Goal: Entertainment & Leisure: Consume media (video, audio)

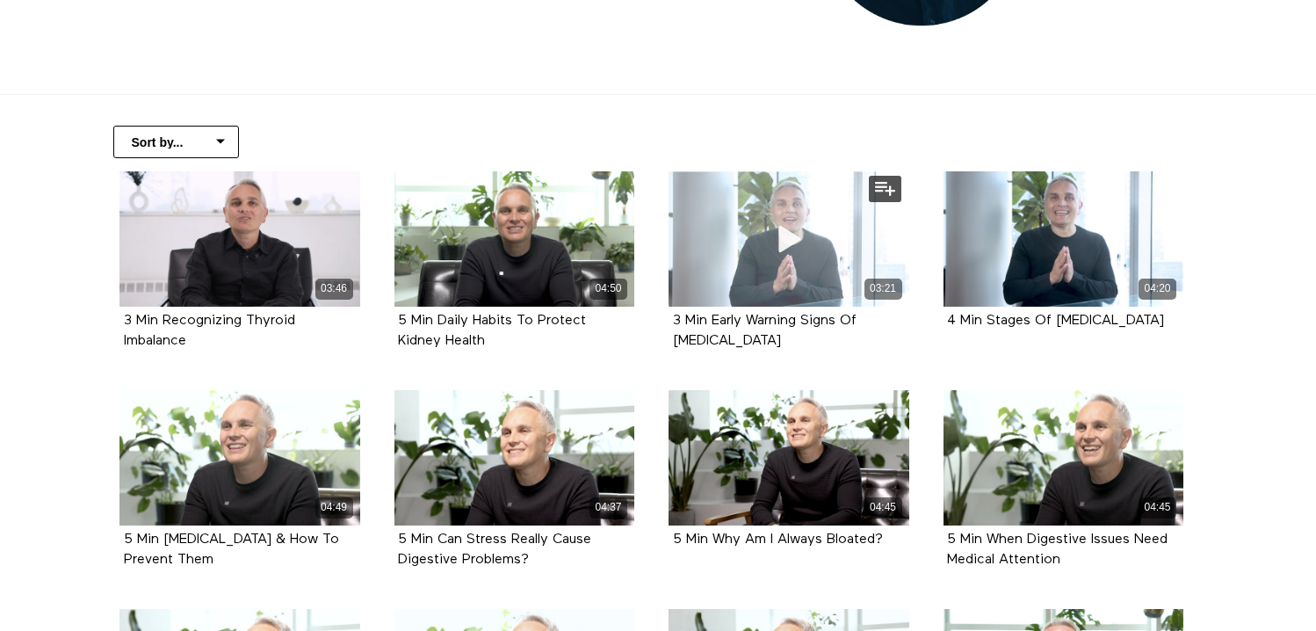
scroll to position [319, 0]
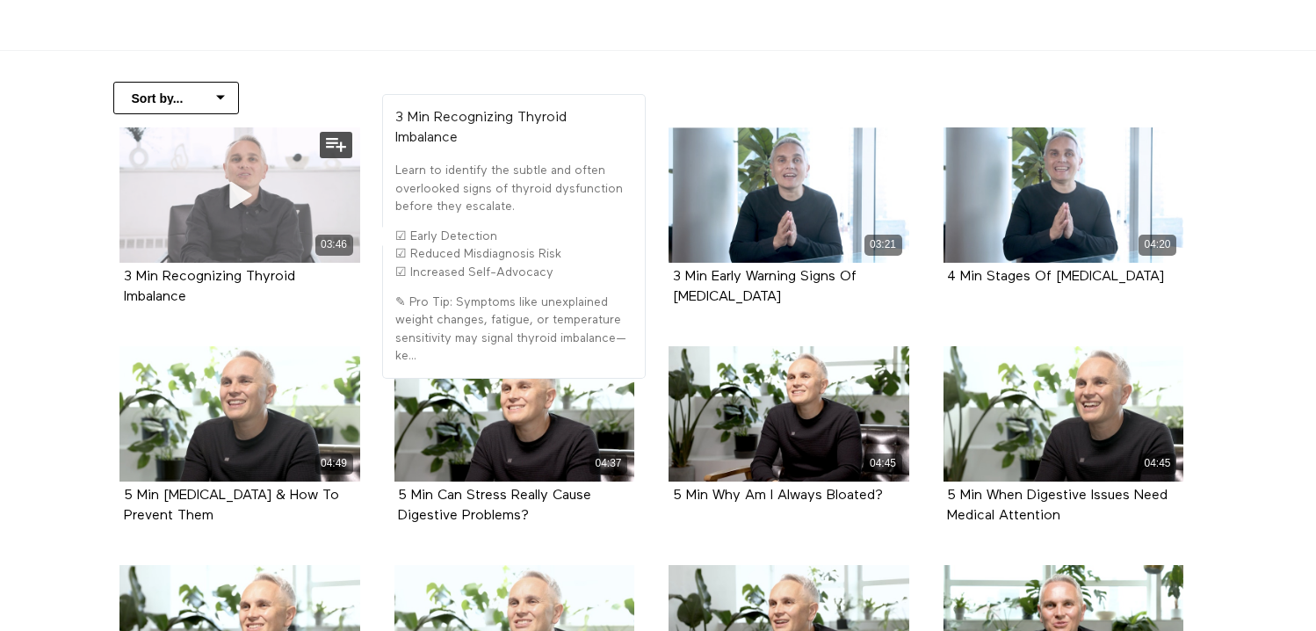
click at [237, 193] on icon at bounding box center [239, 194] width 53 height 31
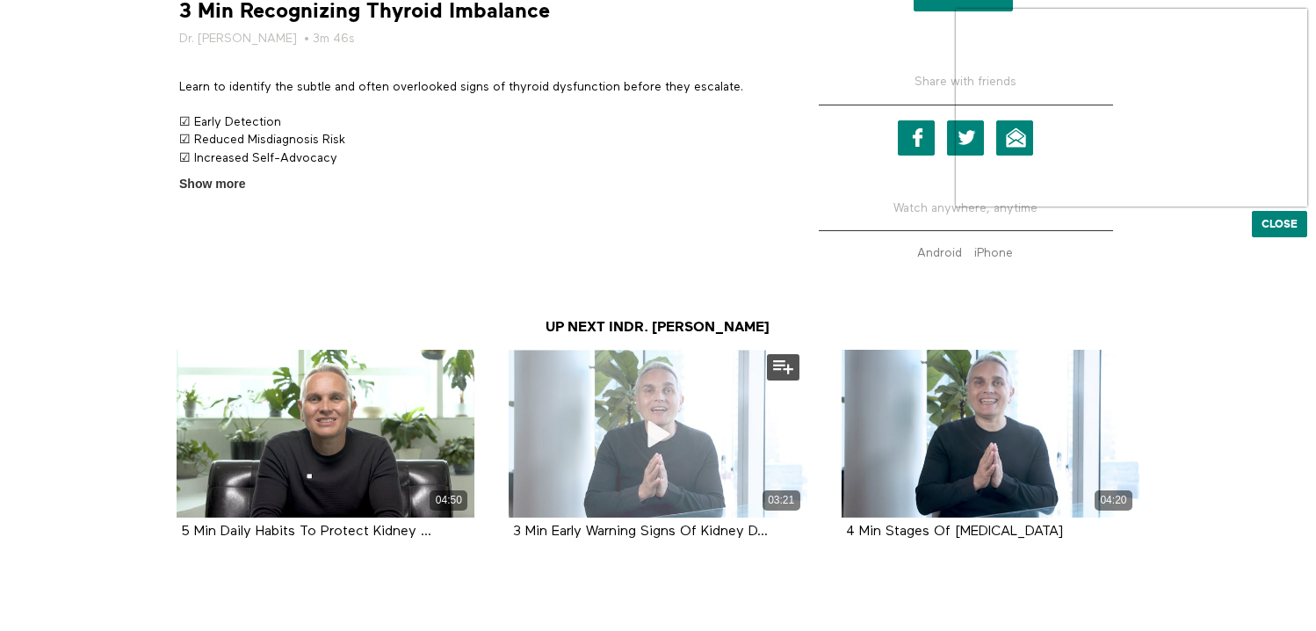
scroll to position [684, 0]
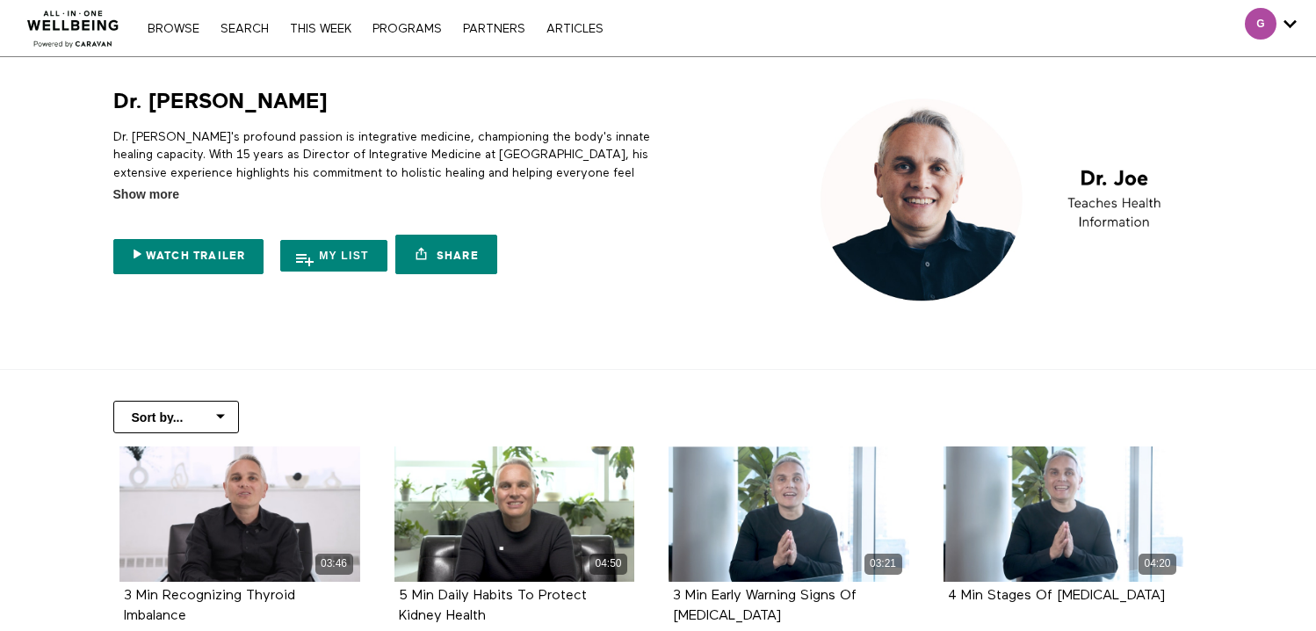
scroll to position [319, 0]
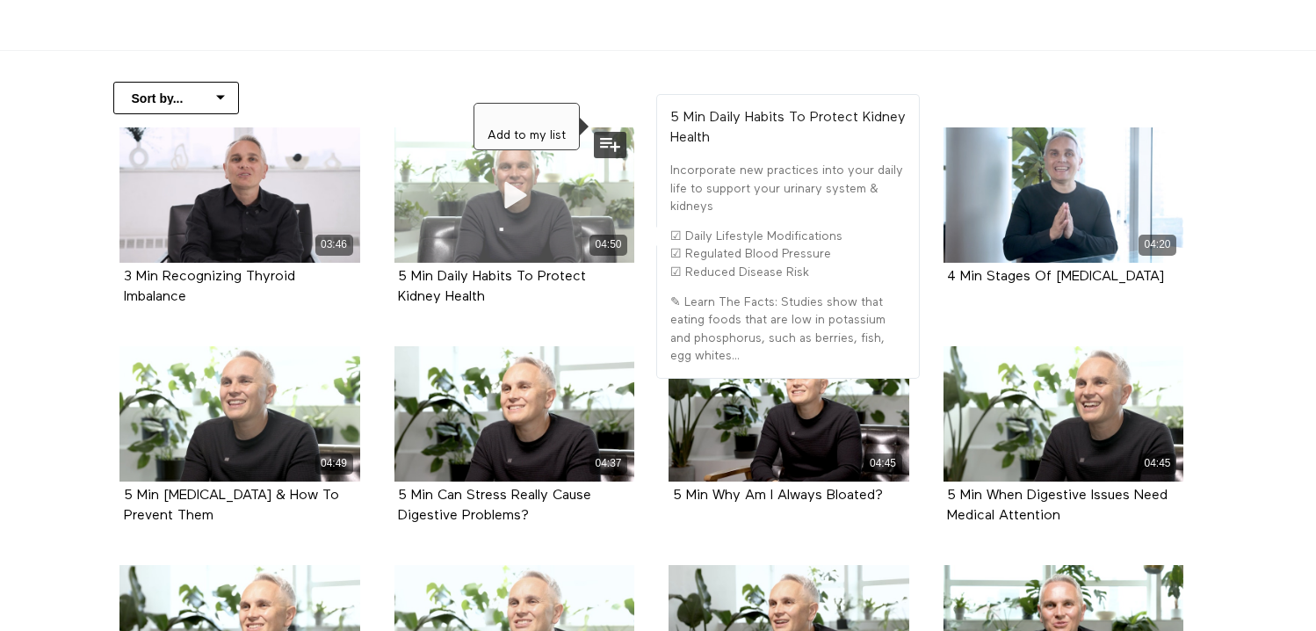
click at [614, 142] on button at bounding box center [610, 145] width 33 height 26
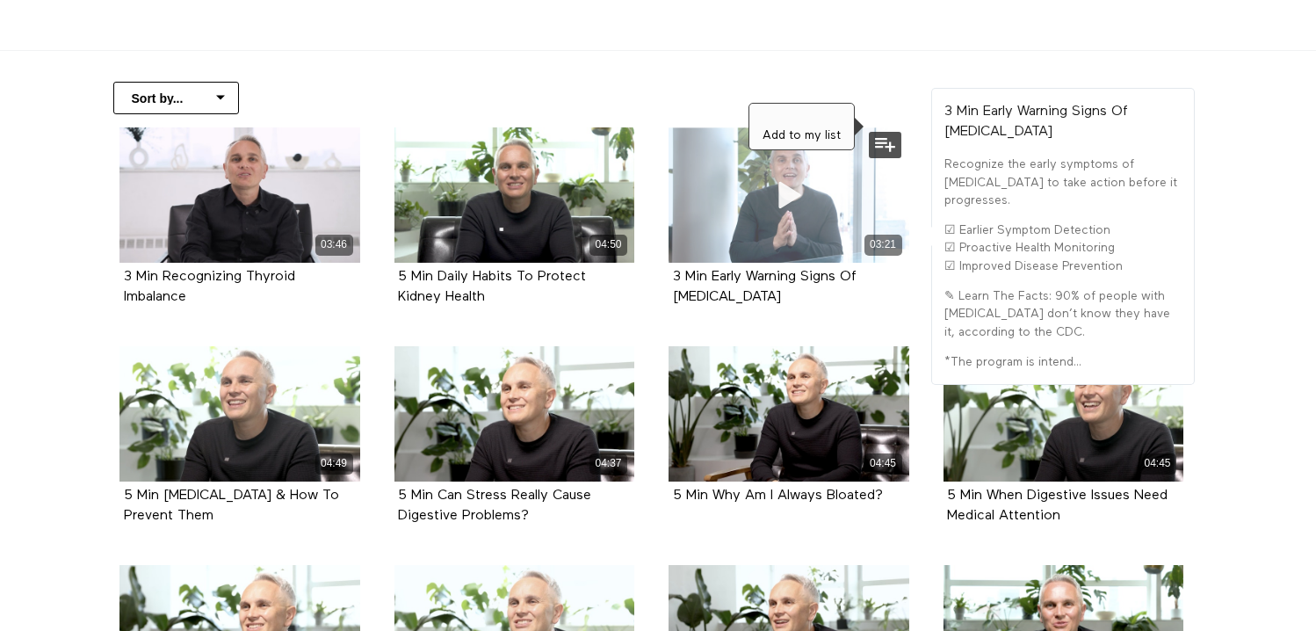
click at [888, 148] on button at bounding box center [885, 145] width 33 height 26
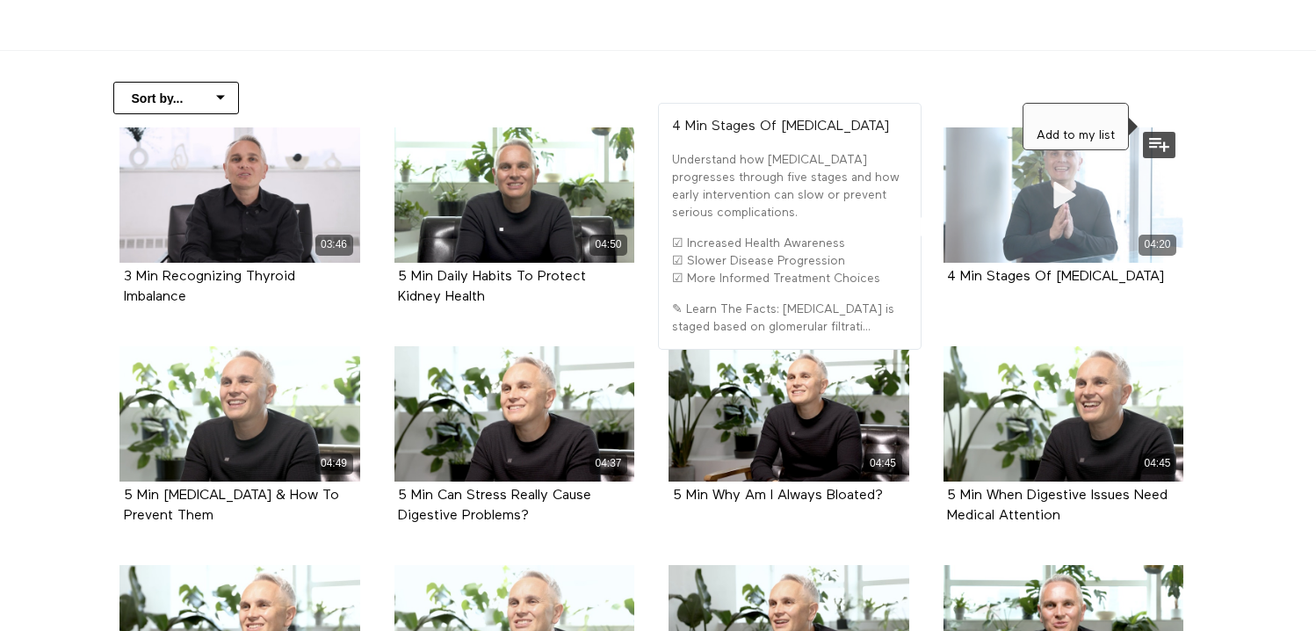
click at [1158, 147] on button at bounding box center [1159, 145] width 33 height 26
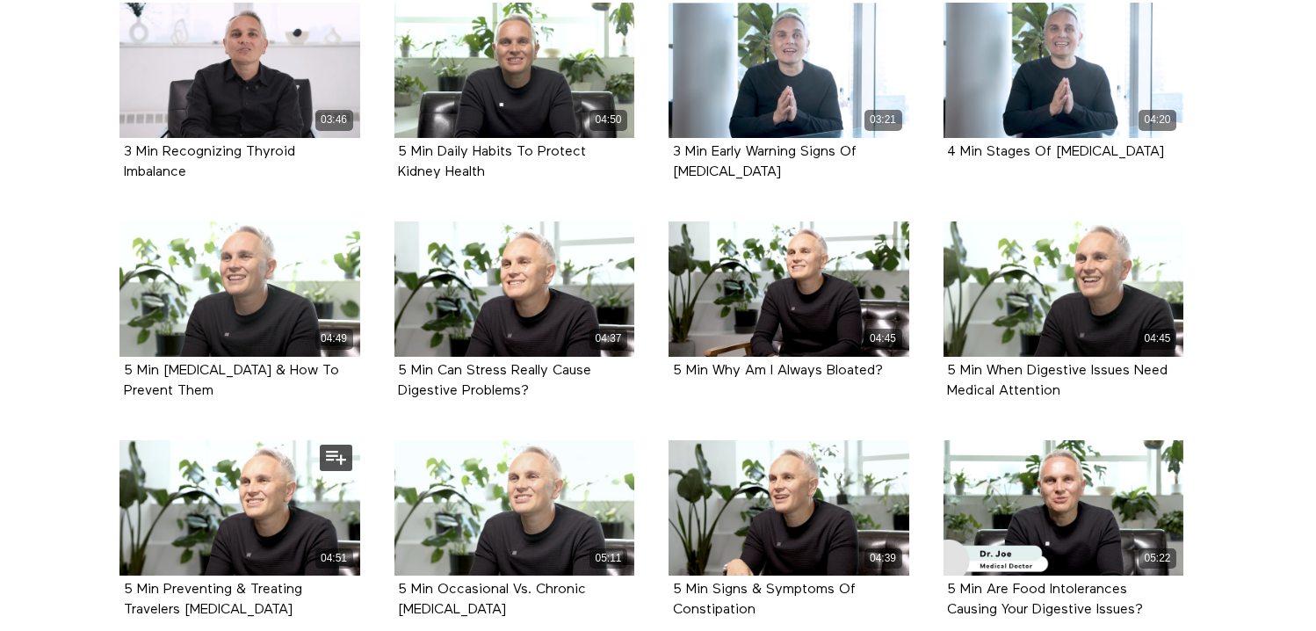
scroll to position [559, 0]
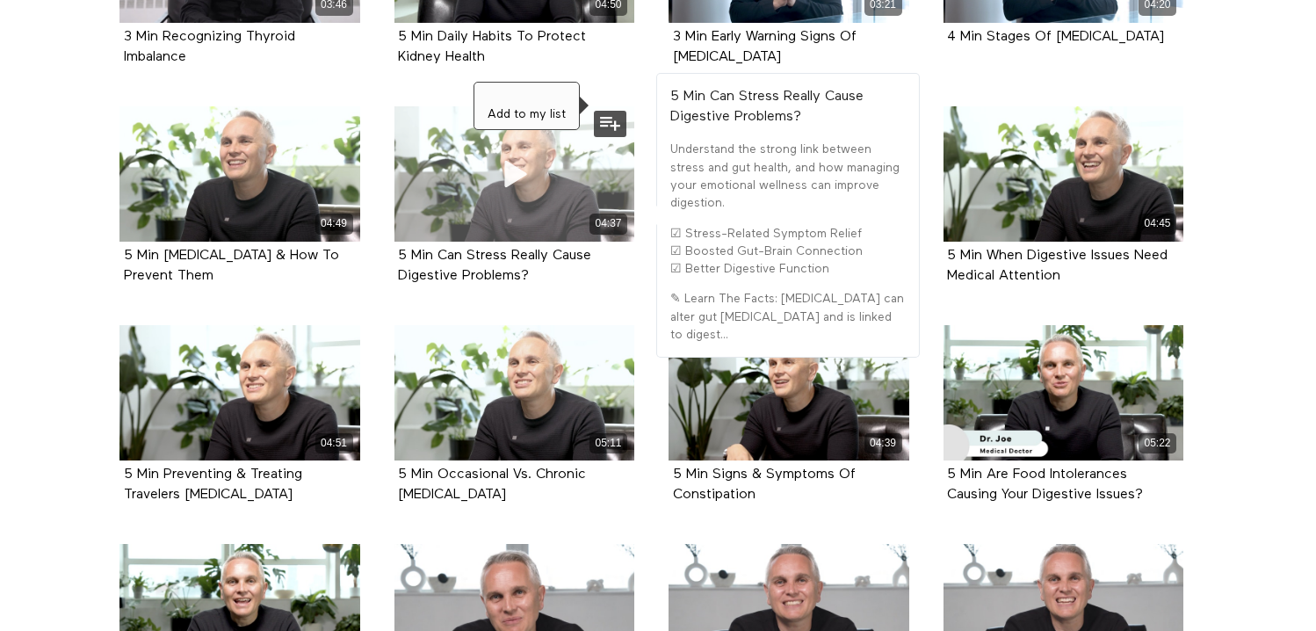
click at [610, 123] on button at bounding box center [610, 124] width 33 height 26
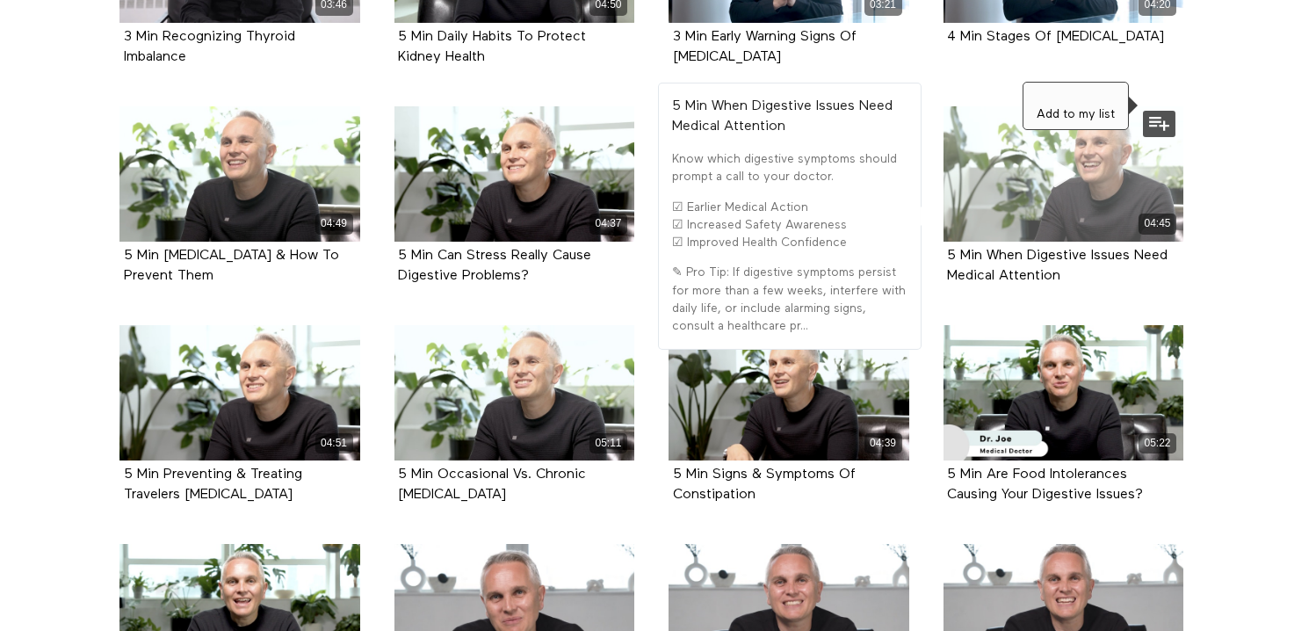
click at [1155, 127] on button at bounding box center [1159, 124] width 33 height 26
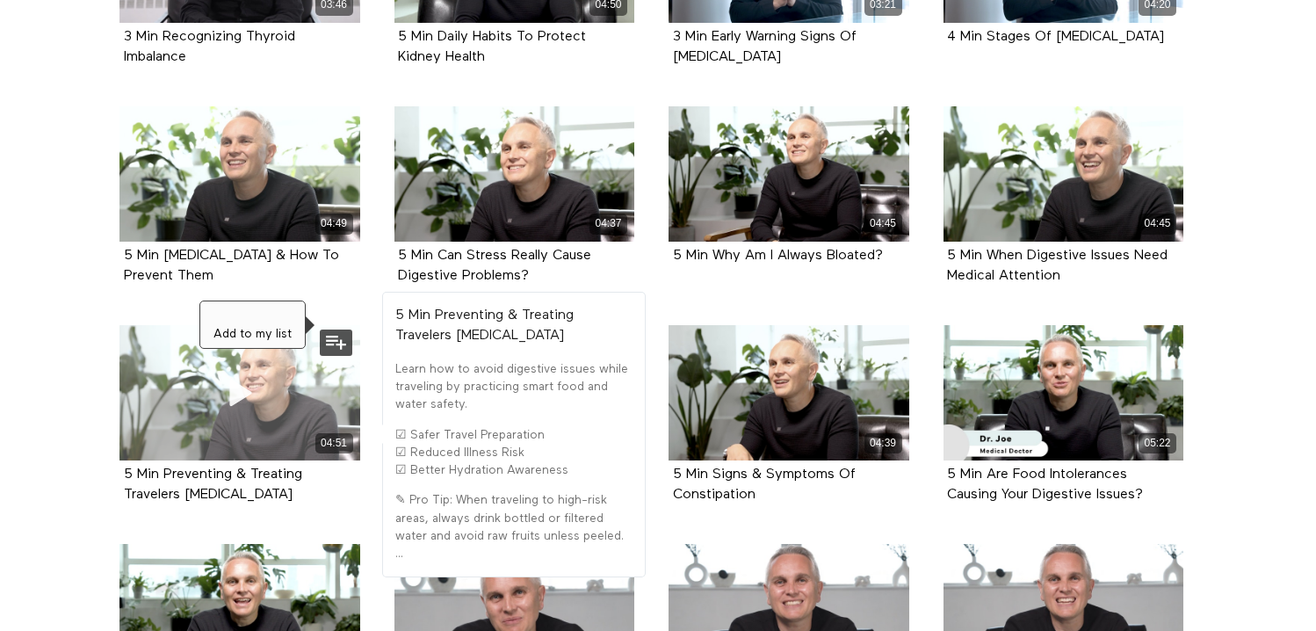
click at [340, 343] on button at bounding box center [336, 342] width 33 height 26
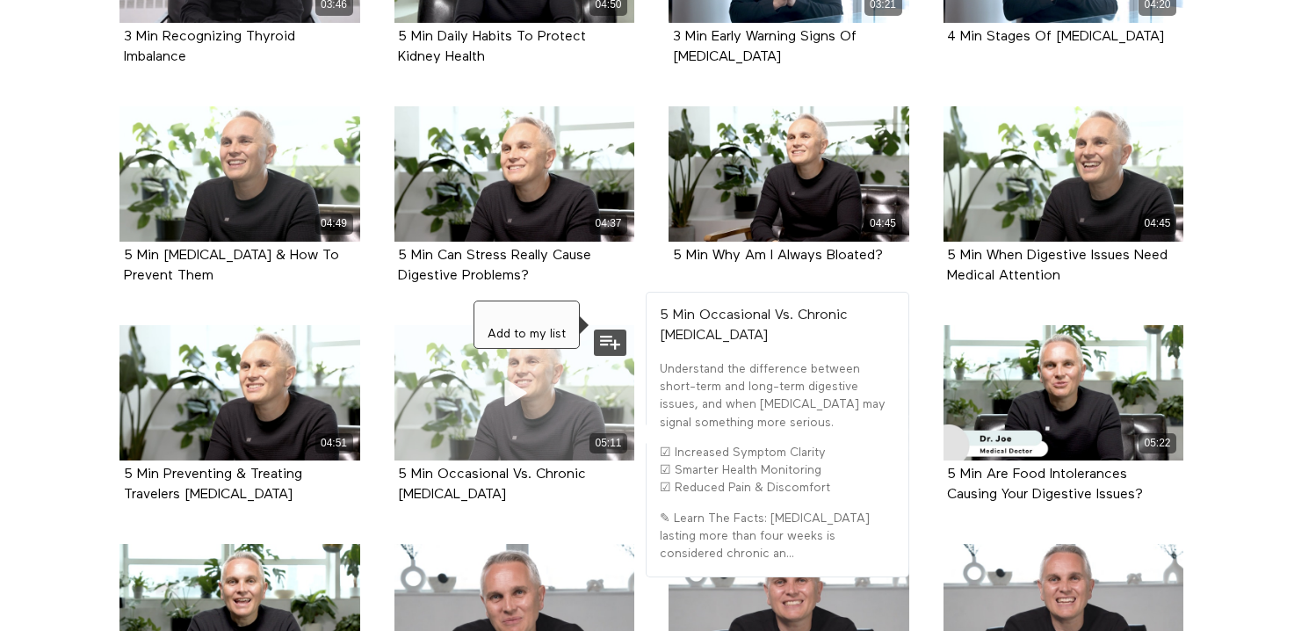
click at [604, 345] on button at bounding box center [610, 342] width 33 height 26
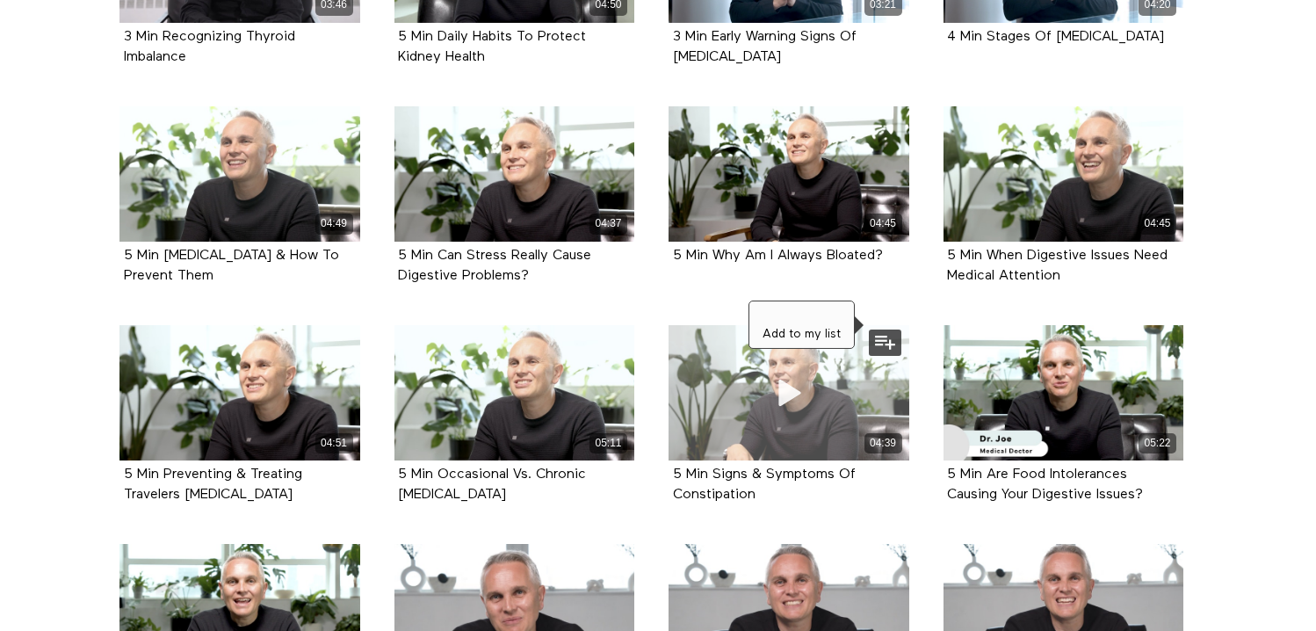
click at [893, 342] on button at bounding box center [885, 342] width 33 height 26
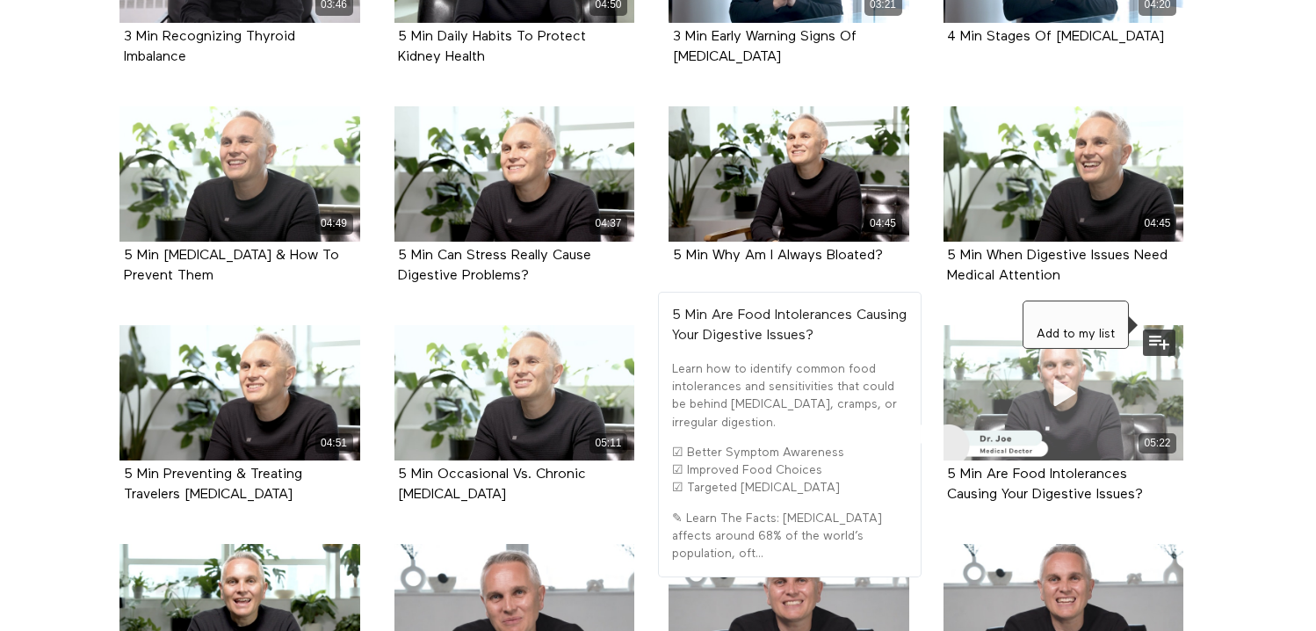
click at [1158, 343] on button at bounding box center [1159, 342] width 33 height 26
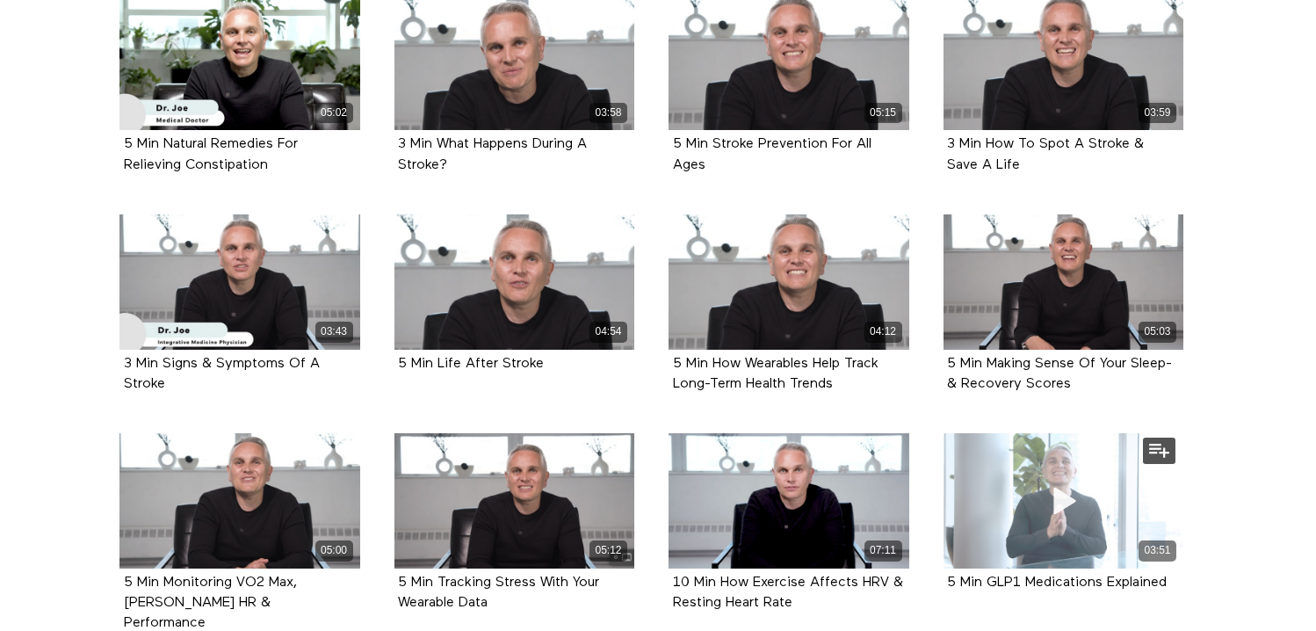
scroll to position [1038, 0]
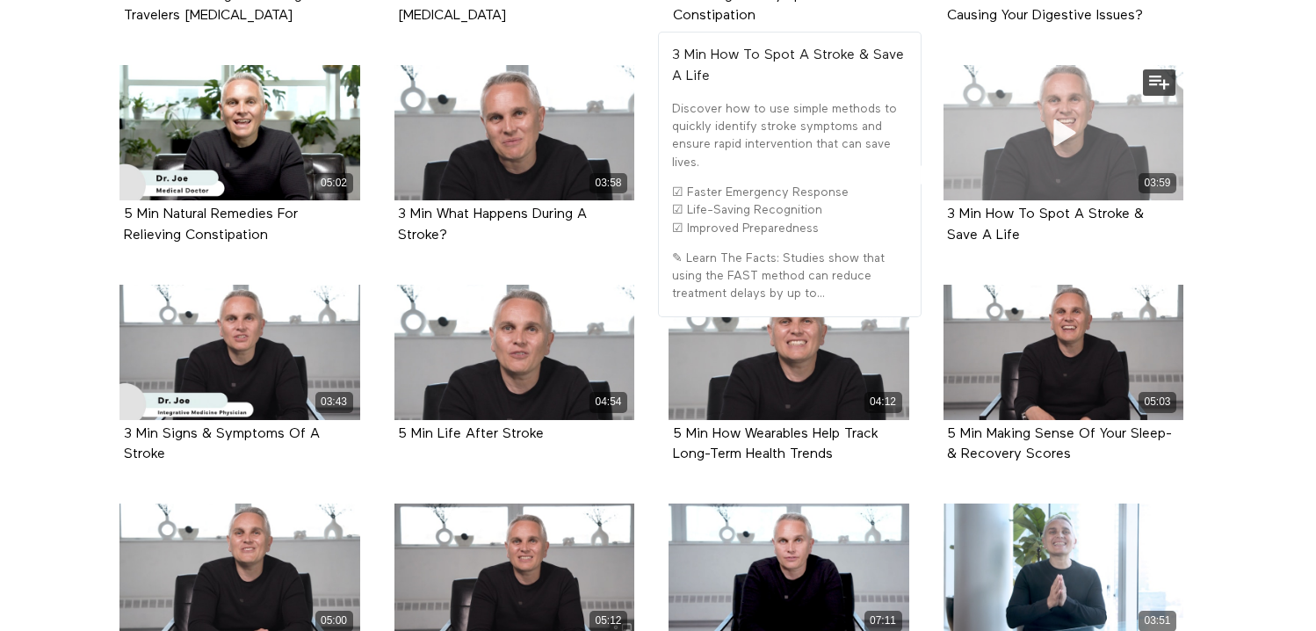
click at [1154, 83] on button at bounding box center [1159, 82] width 33 height 26
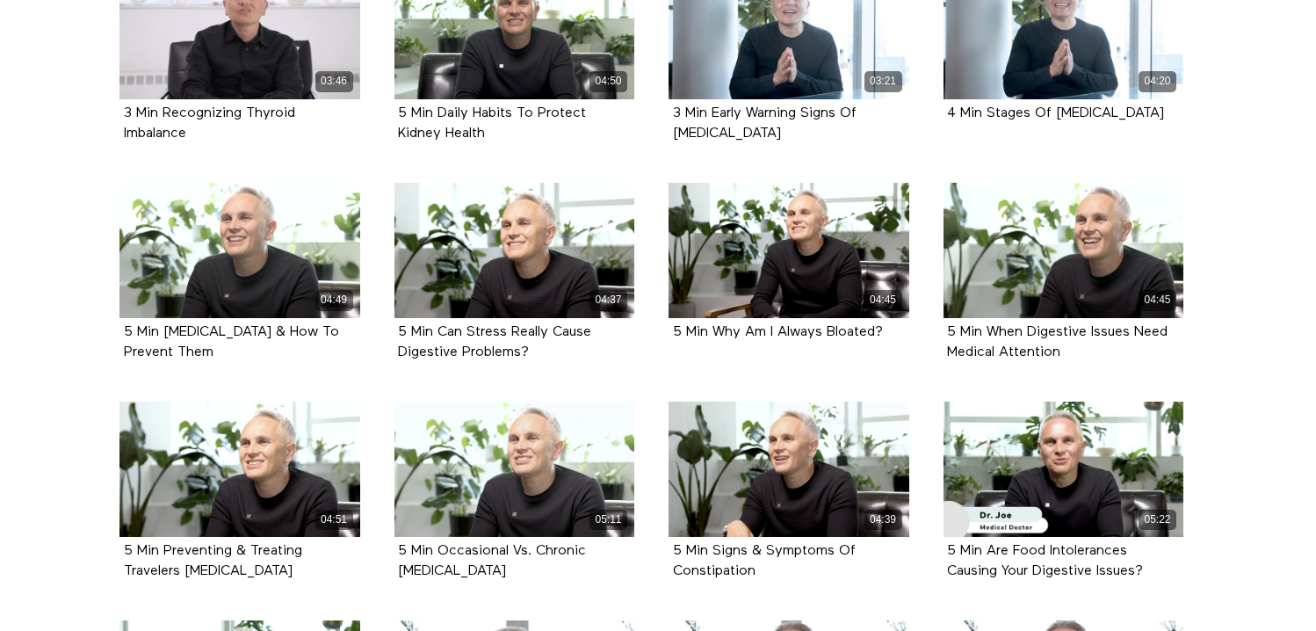
scroll to position [0, 0]
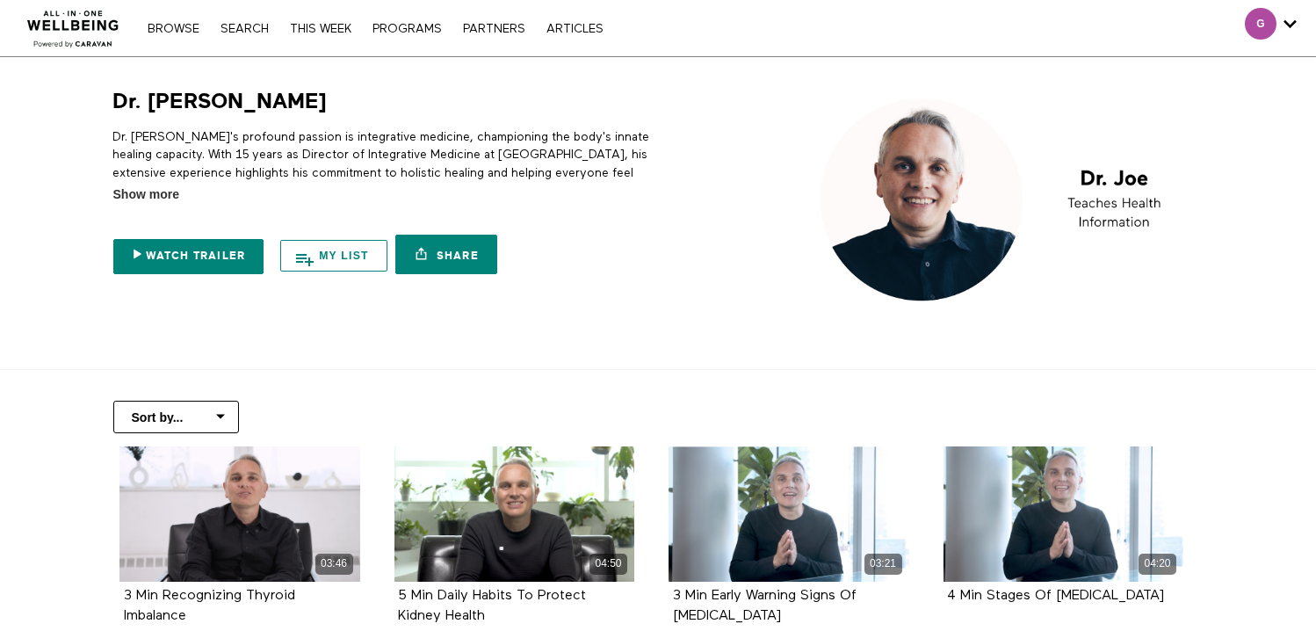
click at [297, 266] on button "My list" at bounding box center [333, 256] width 107 height 32
